Goal: Complete application form: Complete application form

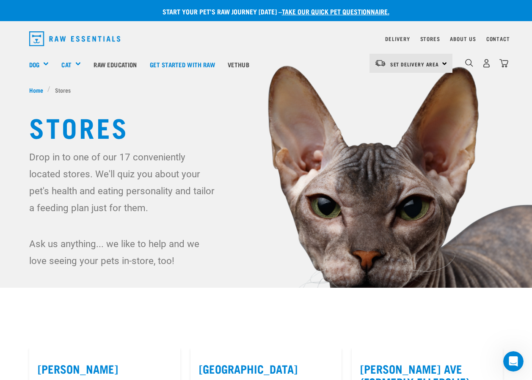
click at [325, 9] on link "take our quick pet questionnaire." at bounding box center [336, 11] width 108 height 4
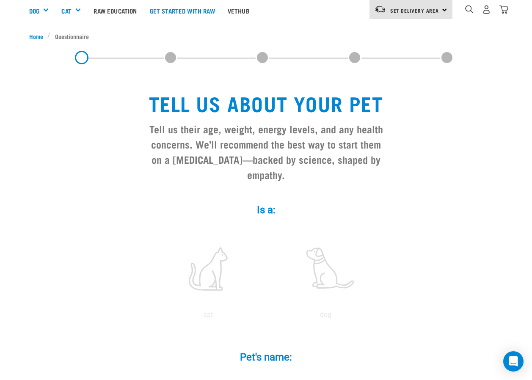
scroll to position [127, 0]
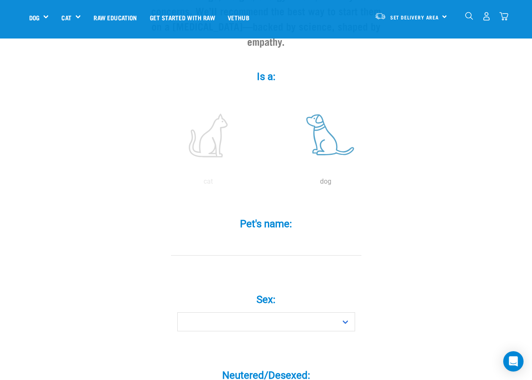
click at [340, 137] on label at bounding box center [326, 135] width 114 height 72
click at [267, 184] on input "radio" at bounding box center [267, 184] width 0 height 0
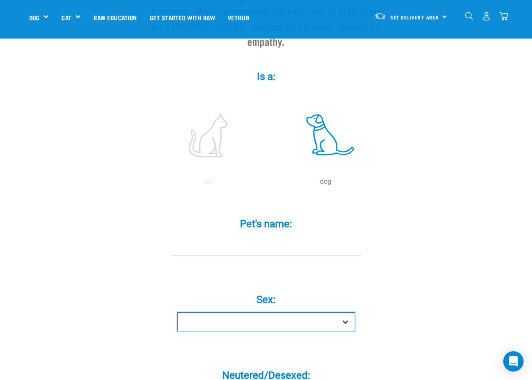
click at [330, 312] on select "Boy Girl" at bounding box center [266, 321] width 178 height 19
select select "boy"
click at [177, 312] on select "Boy Girl" at bounding box center [266, 321] width 178 height 19
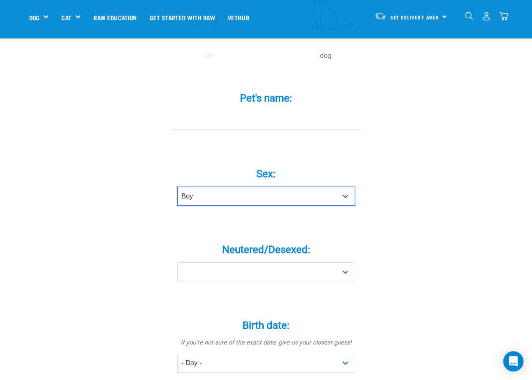
scroll to position [254, 0]
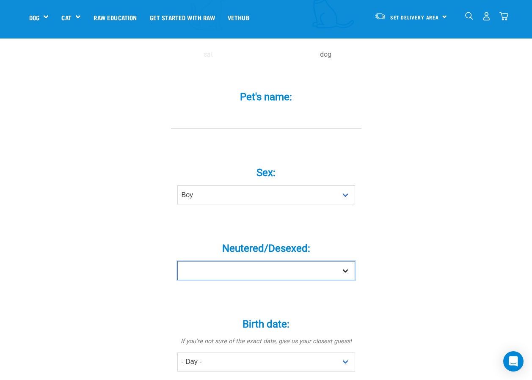
click at [301, 261] on select "Yes No" at bounding box center [266, 270] width 178 height 19
select select "yes"
click at [177, 261] on select "Yes No" at bounding box center [266, 270] width 178 height 19
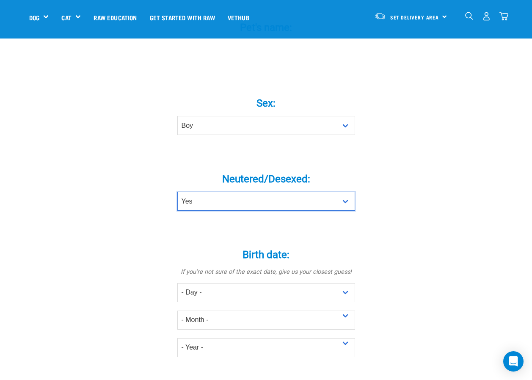
scroll to position [339, 0]
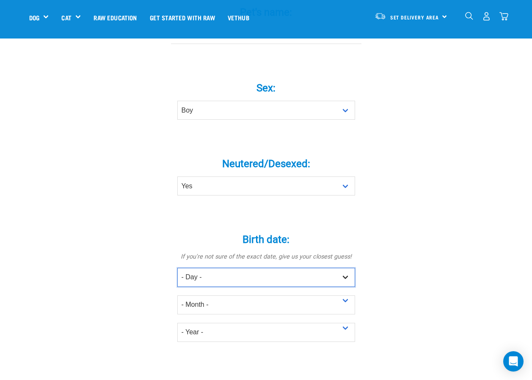
click at [330, 268] on select "- Day - 1 2 3 4 5 6 7 8 9 10 11 12 13 14 15 16 17 18 19 20 21 22 23 24 25 26 27" at bounding box center [266, 277] width 178 height 19
select select "7"
click at [177, 268] on select "- Day - 1 2 3 4 5 6 7 8 9 10 11 12 13 14 15 16 17 18 19 20 21 22 23 24 25 26 27" at bounding box center [266, 277] width 178 height 19
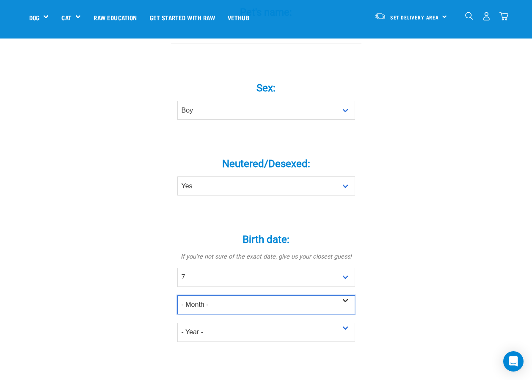
click at [265, 295] on select "- Month - January February March April May June July August September October N…" at bounding box center [266, 304] width 178 height 19
select select "October"
click at [177, 295] on select "- Month - January February March April May June July August September October N…" at bounding box center [266, 304] width 178 height 19
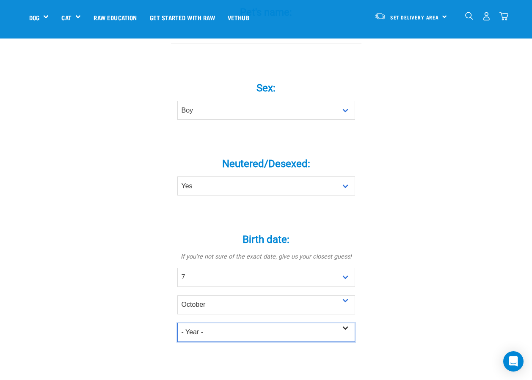
click at [257, 323] on select "- Year - 2025 2024 2023 2022 2021 2020 2019 2018 2017 2016 2015 2014 2013 2012" at bounding box center [266, 332] width 178 height 19
select select "2019"
click at [177, 323] on select "- Year - 2025 2024 2023 2022 2021 2020 2019 2018 2017 2016 2015 2014 2013 2012" at bounding box center [266, 332] width 178 height 19
click at [307, 323] on select "- Year - 2025 2024 2023 2022 2021 2020 2019 2018 2017 2016 2015 2014 2013 2012" at bounding box center [266, 332] width 178 height 19
click at [177, 323] on select "- Year - 2025 2024 2023 2022 2021 2020 2019 2018 2017 2016 2015 2014 2013 2012" at bounding box center [266, 332] width 178 height 19
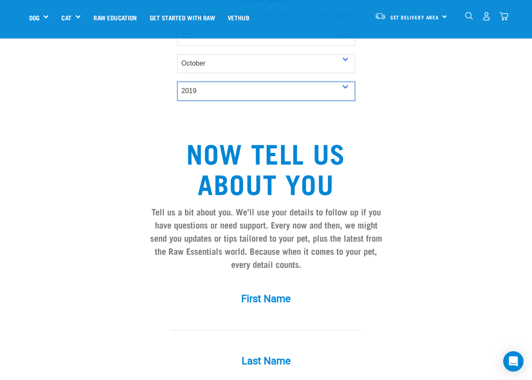
scroll to position [720, 0]
